Goal: Task Accomplishment & Management: Complete application form

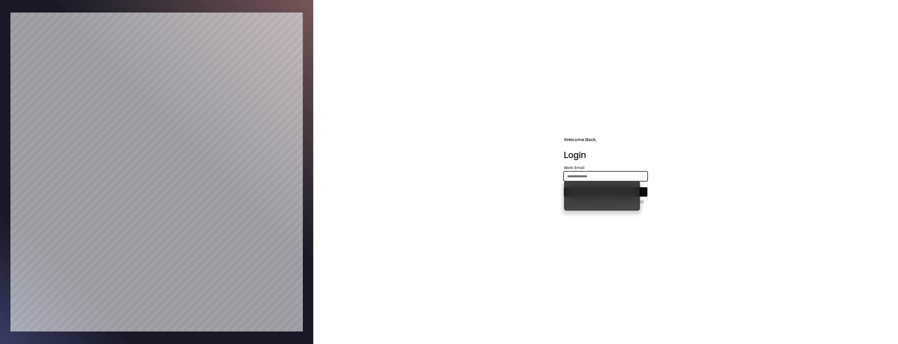
type input "**********"
click at [594, 193] on button "Continue" at bounding box center [606, 191] width 84 height 9
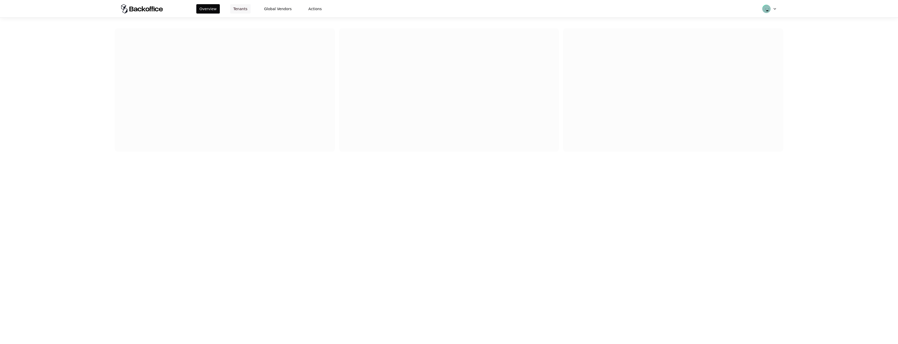
click at [236, 8] on button "Tenants" at bounding box center [240, 8] width 20 height 9
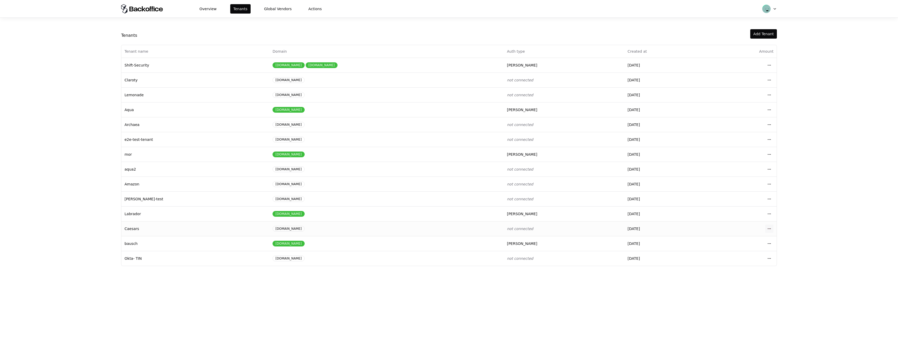
click at [766, 232] on html "Overview Tenants Global Vendors Actions Tenants Add Tenant Tenant name Domain A…" at bounding box center [449, 172] width 898 height 344
click at [740, 275] on div "Login to tenant" at bounding box center [746, 272] width 59 height 10
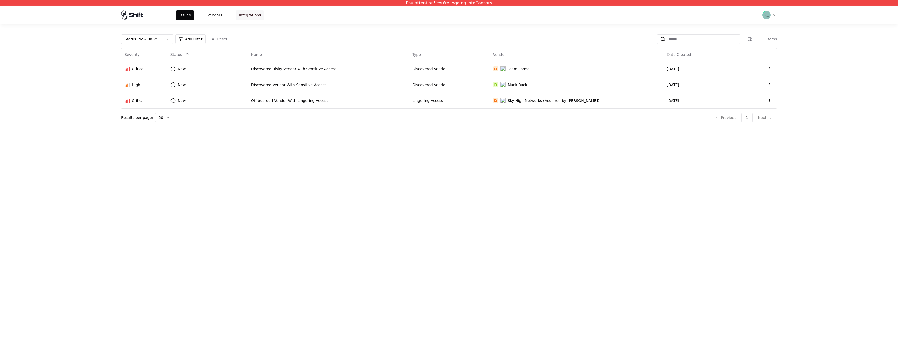
click at [251, 11] on button "Integrations" at bounding box center [250, 14] width 28 height 9
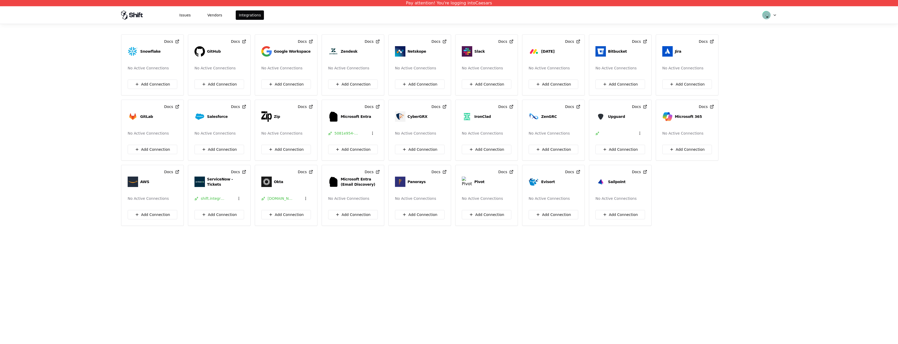
click at [296, 285] on div "Pay attention! You're logging into Caesars Issues Vendors Integrations Docs Sno…" at bounding box center [449, 172] width 898 height 344
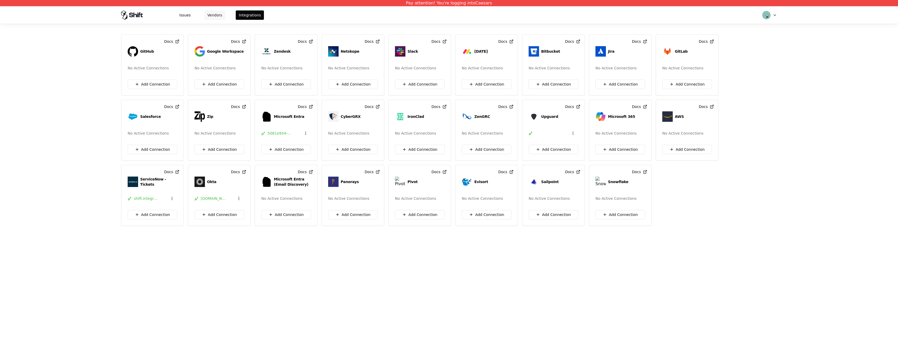
click at [213, 16] on button "Vendors" at bounding box center [214, 14] width 21 height 9
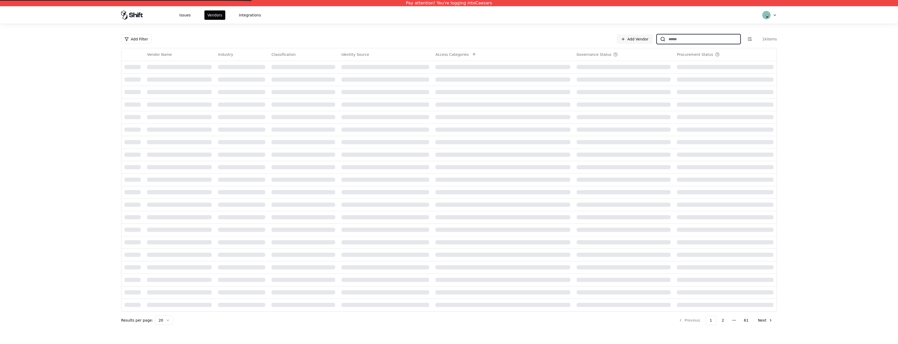
click at [680, 39] on input at bounding box center [702, 38] width 75 height 9
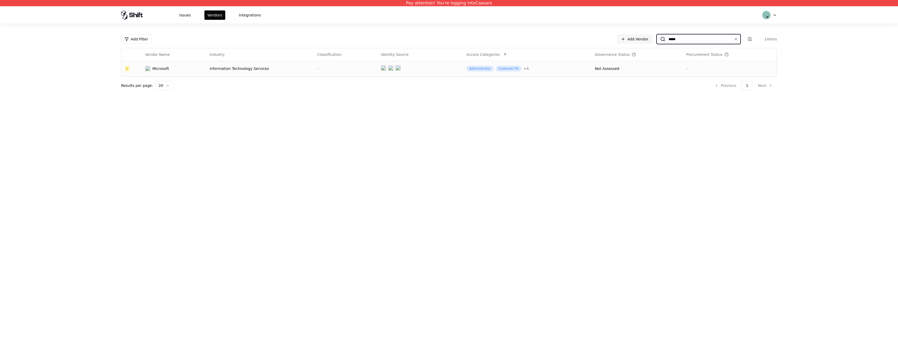
type input "*****"
click at [388, 68] on object at bounding box center [390, 68] width 5 height 5
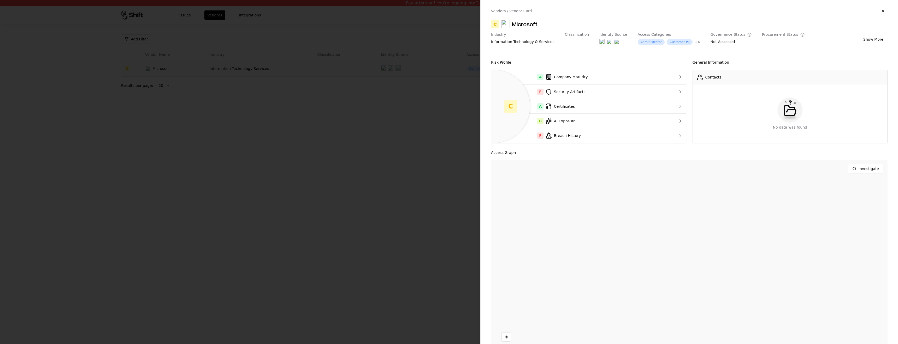
click at [599, 43] on object at bounding box center [601, 41] width 5 height 5
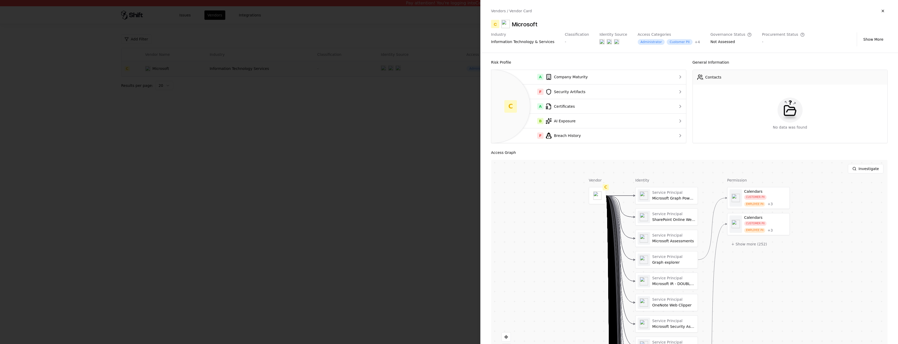
click at [79, 148] on div at bounding box center [449, 172] width 898 height 344
click at [878, 10] on button "button" at bounding box center [882, 10] width 9 height 9
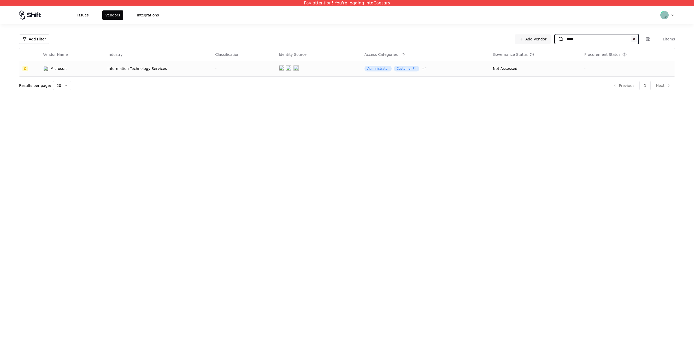
click at [633, 39] on button at bounding box center [634, 39] width 6 height 6
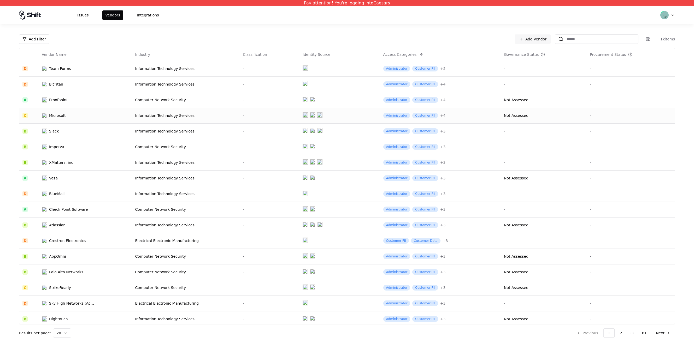
click at [326, 116] on td at bounding box center [339, 116] width 80 height 16
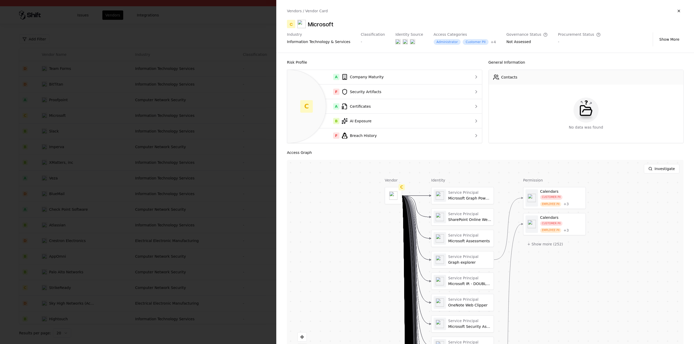
click at [268, 134] on div at bounding box center [347, 172] width 694 height 344
click at [251, 134] on div at bounding box center [347, 172] width 694 height 344
click at [677, 10] on div "Issues Vendors Integrations" at bounding box center [347, 14] width 668 height 17
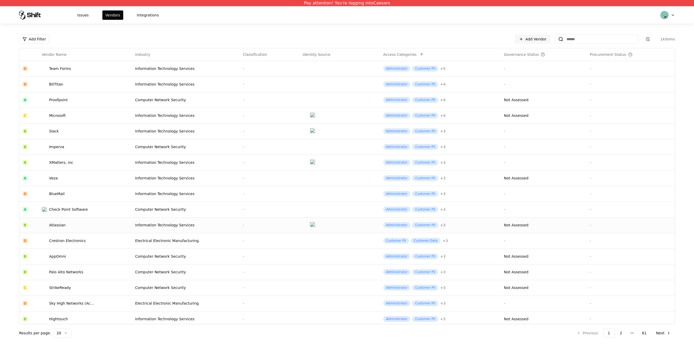
click at [337, 222] on td at bounding box center [339, 225] width 80 height 16
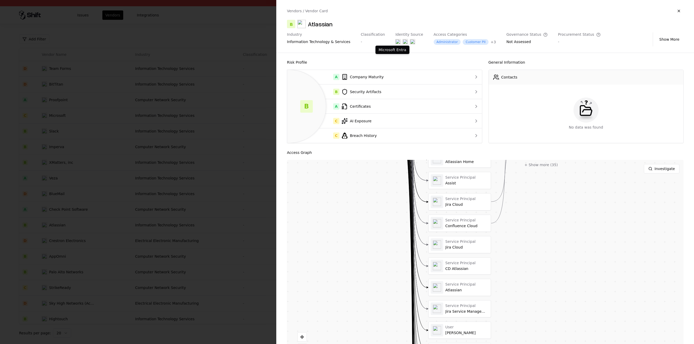
click at [395, 43] on object at bounding box center [397, 41] width 5 height 5
click at [185, 74] on div at bounding box center [347, 172] width 694 height 344
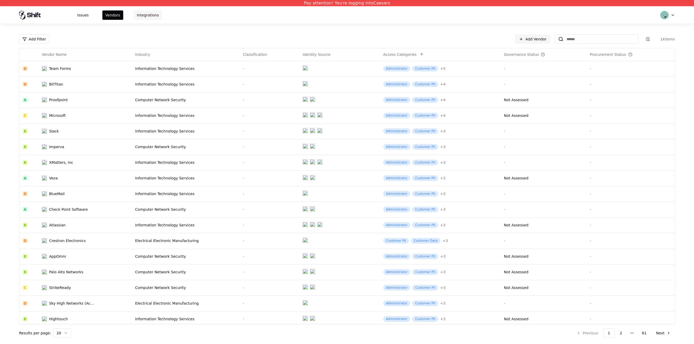
click at [143, 17] on button "Integrations" at bounding box center [148, 14] width 28 height 9
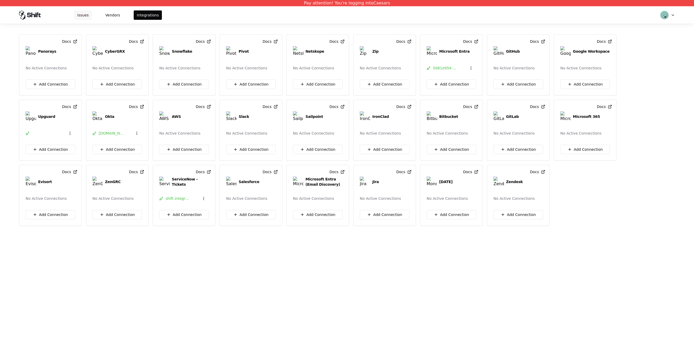
click at [74, 18] on button "Issues" at bounding box center [83, 14] width 18 height 9
click at [81, 14] on button "Issues" at bounding box center [83, 14] width 18 height 9
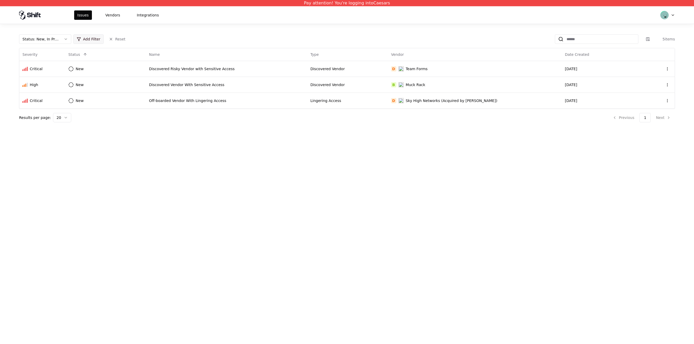
click at [94, 35] on html "Pay attention! You're logging into Caesars Issues Vendors Integrations Status :…" at bounding box center [347, 172] width 694 height 344
click at [91, 99] on div "Date Created" at bounding box center [103, 100] width 56 height 10
drag, startPoint x: 107, startPoint y: 101, endPoint x: 111, endPoint y: 90, distance: 11.2
click at [111, 90] on div "Date Created Last Week Last Month Last 6 Months Custom... Remove" at bounding box center [111, 77] width 75 height 65
click at [111, 90] on div "Custom..." at bounding box center [111, 90] width 73 height 10
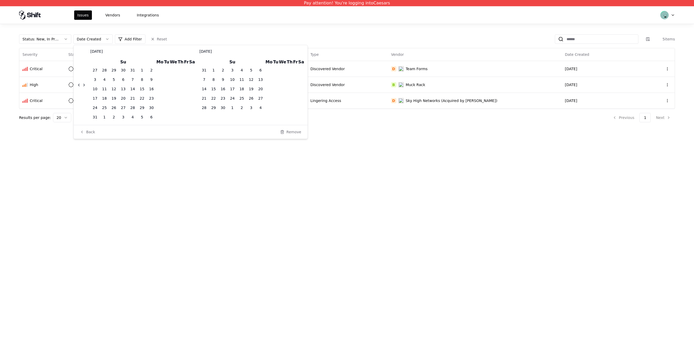
click at [103, 50] on span "August 2025" at bounding box center [96, 51] width 12 height 4
click at [80, 86] on icon "Go to the Previous Month" at bounding box center [79, 85] width 4 height 4
click at [78, 80] on icon "Go to the Previous Month" at bounding box center [78, 80] width 1 height 2
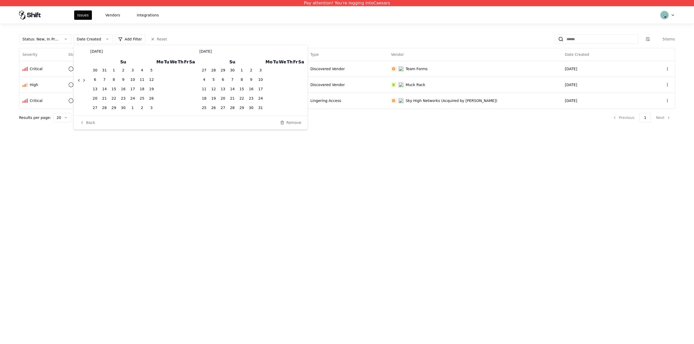
click at [84, 80] on icon "Go to the Next Month" at bounding box center [84, 80] width 4 height 4
click at [124, 100] on button "21" at bounding box center [123, 98] width 5 height 5
click at [202, 89] on button "15" at bounding box center [204, 88] width 5 height 5
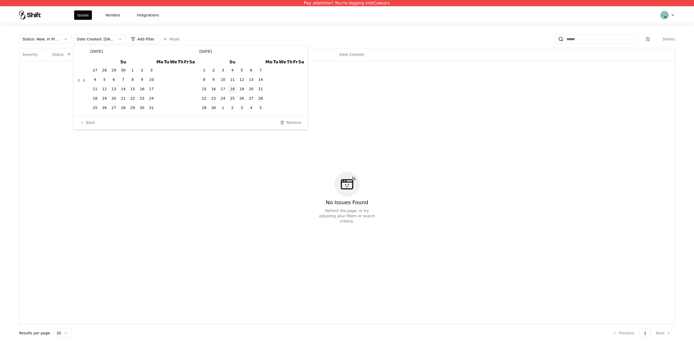
click at [230, 90] on button "18" at bounding box center [232, 88] width 5 height 5
click at [230, 99] on button "25" at bounding box center [232, 98] width 5 height 5
click at [221, 99] on button "24" at bounding box center [223, 98] width 5 height 5
click at [114, 87] on button "13" at bounding box center [113, 88] width 5 height 5
click at [218, 97] on td "24" at bounding box center [222, 98] width 9 height 9
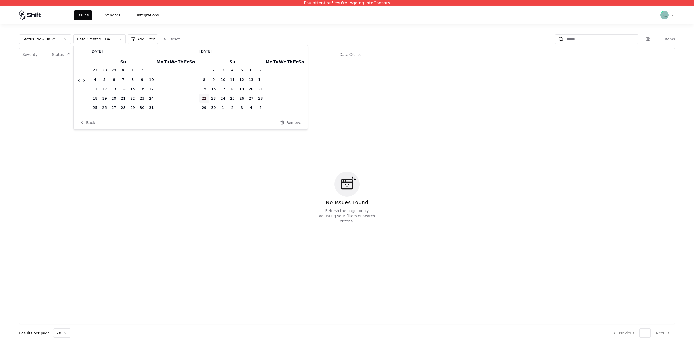
click at [202, 99] on button "22" at bounding box center [204, 98] width 5 height 5
click at [202, 106] on button "29" at bounding box center [204, 107] width 5 height 5
click at [140, 108] on button "30" at bounding box center [142, 107] width 5 height 5
click at [140, 98] on button "23" at bounding box center [142, 98] width 5 height 5
click at [141, 87] on button "16" at bounding box center [142, 88] width 5 height 5
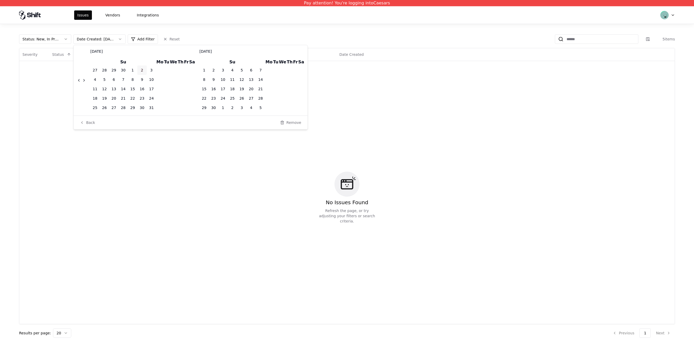
click at [141, 74] on td "2" at bounding box center [141, 70] width 9 height 9
click at [141, 69] on button "2" at bounding box center [142, 70] width 2 height 5
click at [131, 69] on td "1" at bounding box center [132, 70] width 9 height 9
click at [103, 50] on span "May 2025" at bounding box center [96, 51] width 12 height 4
click at [212, 52] on span "June 2025" at bounding box center [205, 51] width 12 height 4
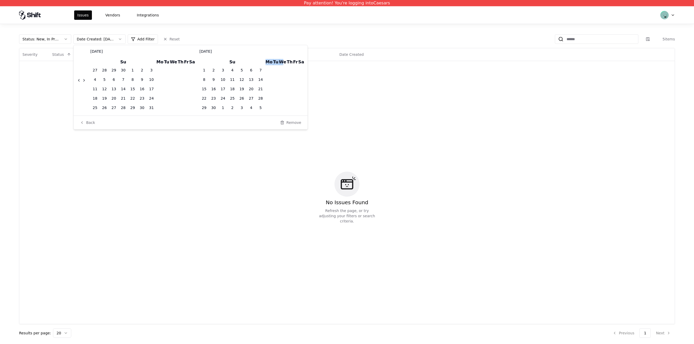
drag, startPoint x: 278, startPoint y: 65, endPoint x: 240, endPoint y: 64, distance: 38.6
click at [241, 64] on tr "Su Mo Tu We Th Fr Sa" at bounding box center [251, 62] width 105 height 7
click at [265, 82] on table "Su Mo Tu We Th Fr Sa 1 2 3 4 5 6 7 8 9 10 11 12 13 14 15 16 17 18 19 20 21 22 2…" at bounding box center [251, 86] width 105 height 54
click at [295, 124] on button "Remove" at bounding box center [290, 122] width 29 height 9
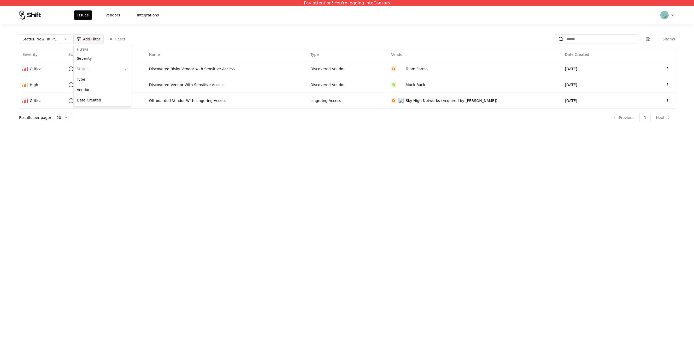
click at [88, 40] on html "Pay attention! You're logging into Caesars Issues Vendors Integrations Status :…" at bounding box center [347, 172] width 694 height 344
click at [104, 99] on div "Date Created" at bounding box center [103, 100] width 56 height 10
click at [96, 81] on div "Last 6 Months" at bounding box center [111, 80] width 73 height 10
click at [93, 88] on div "Custom..." at bounding box center [111, 90] width 73 height 10
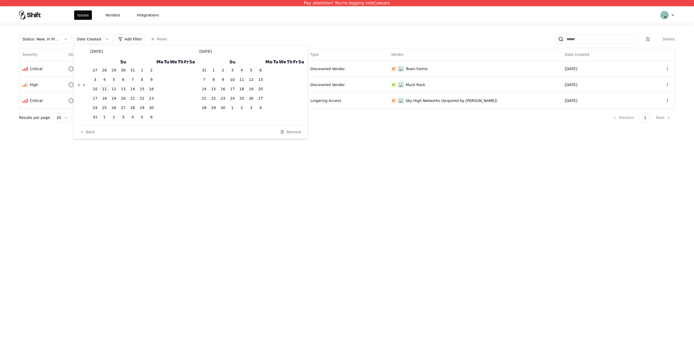
click at [104, 90] on button "11" at bounding box center [104, 88] width 5 height 5
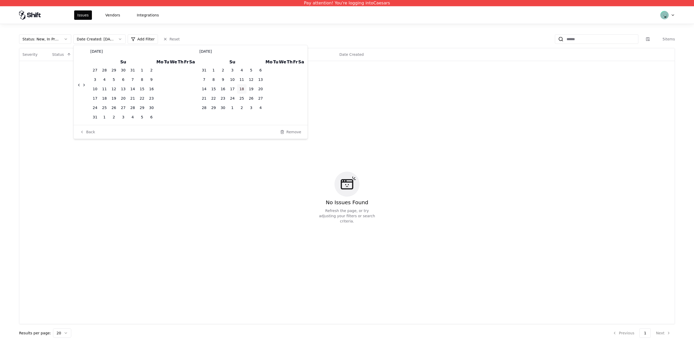
click at [240, 91] on td "18" at bounding box center [241, 88] width 9 height 9
click at [239, 87] on td "18" at bounding box center [241, 88] width 9 height 9
click at [239, 87] on button "18" at bounding box center [241, 88] width 5 height 5
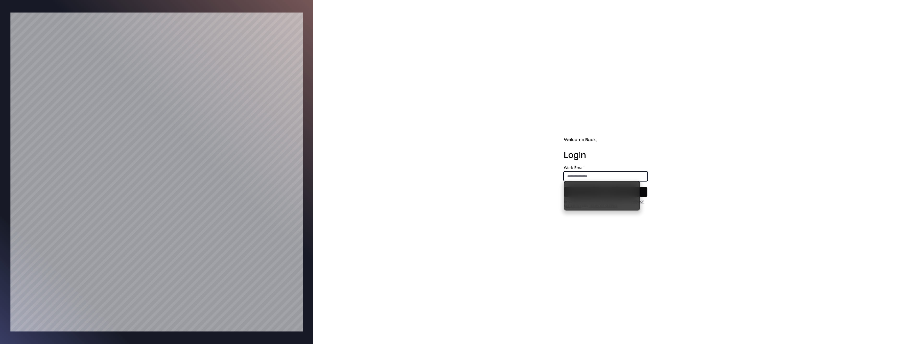
type input "**********"
click at [611, 193] on button "Continue" at bounding box center [606, 191] width 84 height 9
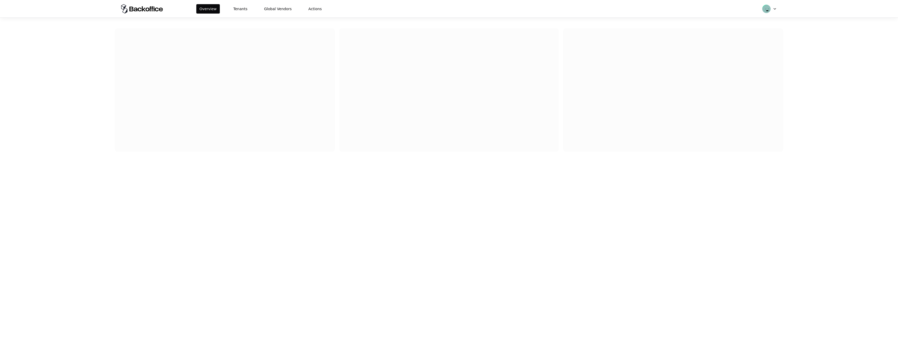
click at [252, 3] on div "Overview Tenants Global Vendors Actions" at bounding box center [449, 8] width 668 height 17
click at [244, 7] on button "Tenants" at bounding box center [240, 8] width 20 height 9
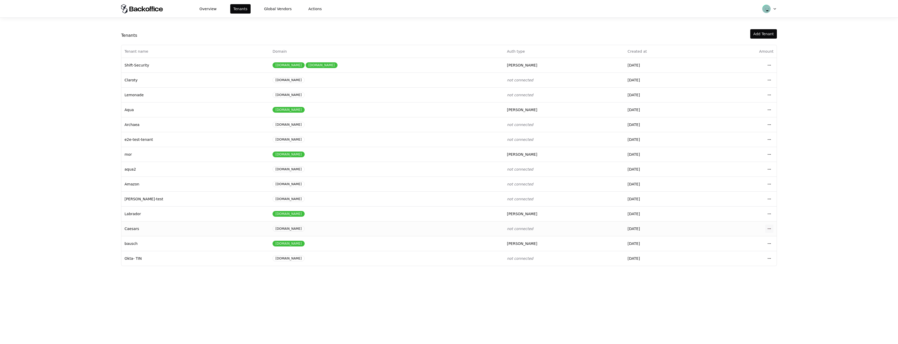
click at [768, 228] on html "Overview Tenants Global Vendors Actions Tenants Add Tenant Tenant name Domain A…" at bounding box center [449, 172] width 898 height 344
click at [725, 269] on div "Login to tenant" at bounding box center [746, 272] width 59 height 10
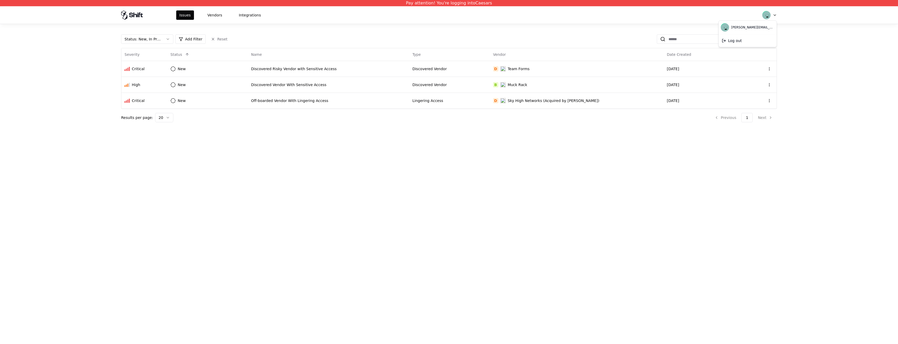
click at [774, 15] on html "Pay attention! You're logging into Caesars Issues Vendors Integrations Status :…" at bounding box center [449, 172] width 898 height 344
click at [745, 41] on div "Log out" at bounding box center [748, 41] width 56 height 10
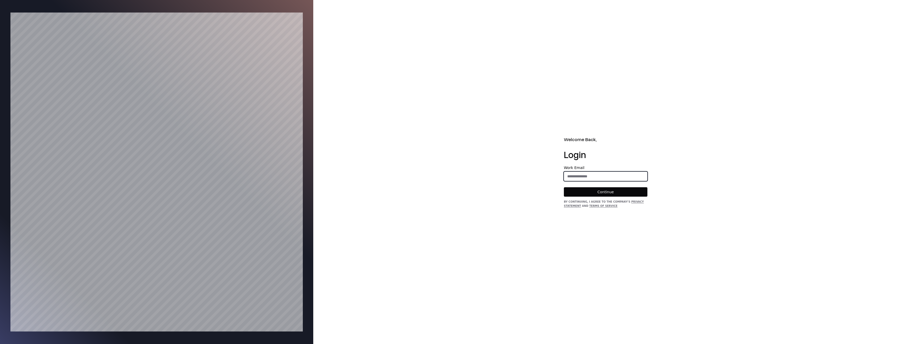
click at [585, 172] on input "email" at bounding box center [605, 176] width 83 height 9
type input "**********"
click at [610, 190] on button "Continue" at bounding box center [606, 191] width 84 height 9
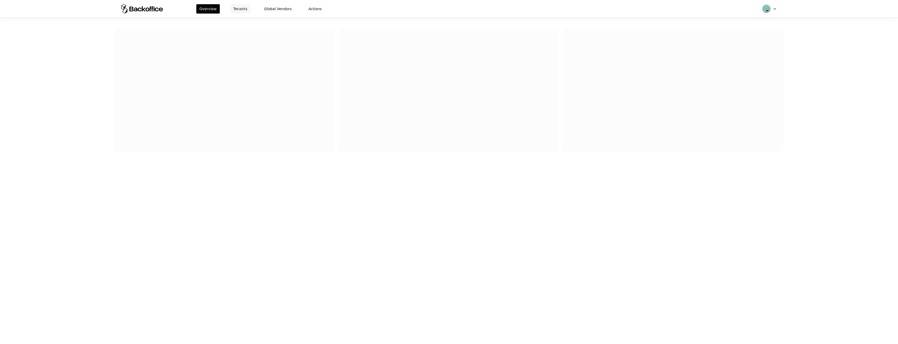
click at [234, 4] on button "Tenants" at bounding box center [240, 8] width 20 height 9
click at [239, 8] on button "Tenants" at bounding box center [240, 8] width 20 height 9
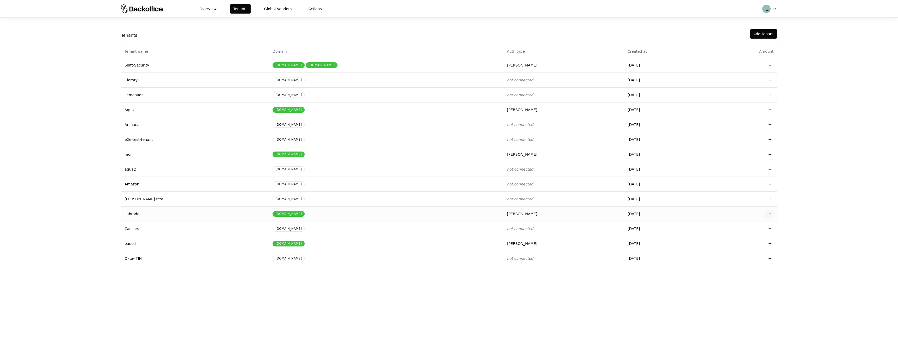
click at [769, 214] on html "Overview Tenants Global Vendors Actions Tenants Add Tenant Tenant name Domain A…" at bounding box center [449, 172] width 898 height 344
click at [738, 257] on div "Login to tenant" at bounding box center [746, 257] width 59 height 10
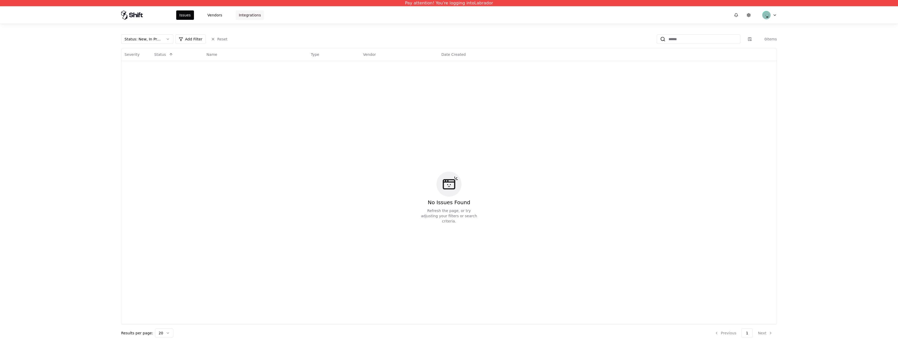
click at [243, 15] on button "Integrations" at bounding box center [250, 14] width 28 height 9
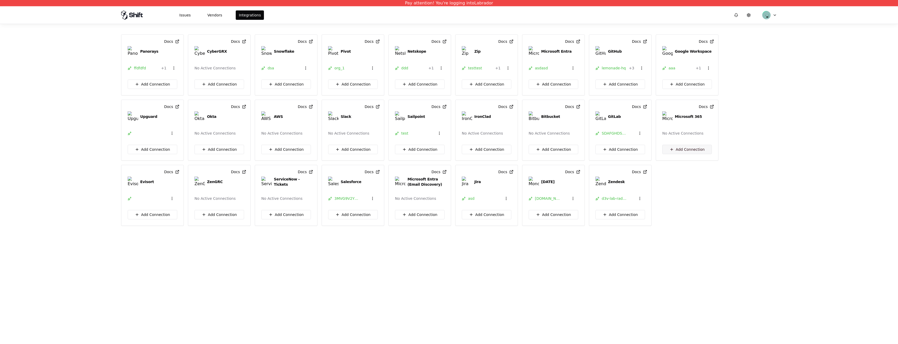
click at [680, 151] on button "Add Connection" at bounding box center [687, 149] width 50 height 9
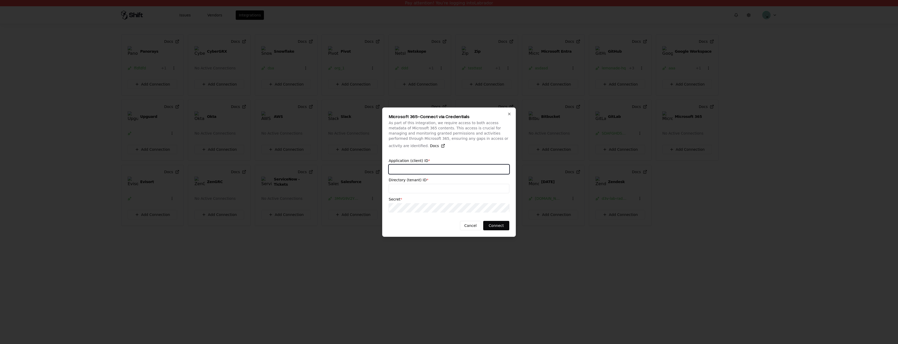
click at [417, 171] on input "text" at bounding box center [449, 169] width 120 height 9
type input "***"
click at [411, 191] on input "text" at bounding box center [449, 188] width 120 height 9
click at [410, 191] on input "text" at bounding box center [449, 188] width 120 height 9
type input "****"
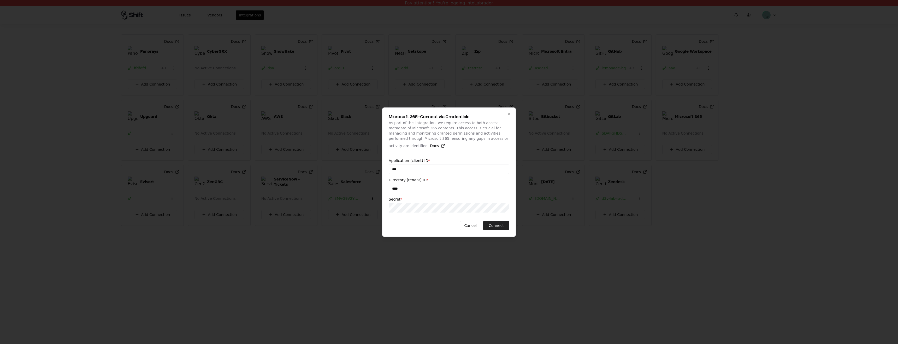
click at [498, 223] on button "Connect" at bounding box center [496, 225] width 26 height 9
